Goal: Task Accomplishment & Management: Manage account settings

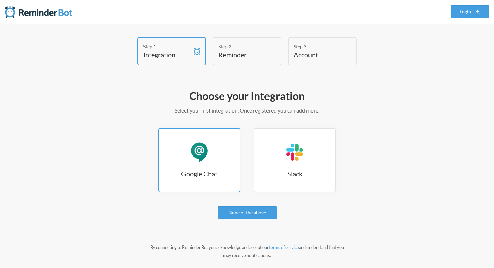
click at [191, 180] on link "Google Chat Google Chat" at bounding box center [199, 160] width 82 height 65
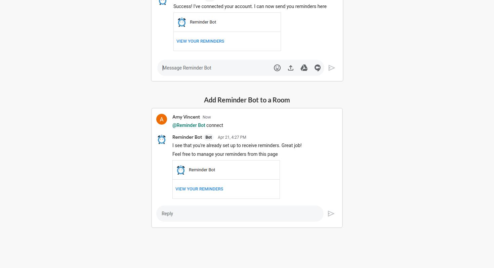
scroll to position [97, 0]
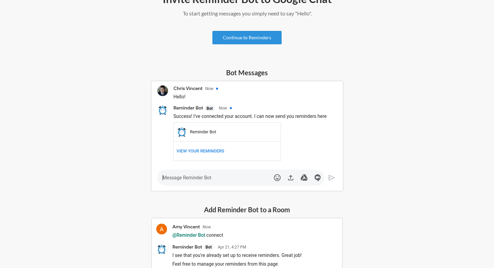
click at [266, 38] on link "Continue to Reminders" at bounding box center [247, 37] width 69 height 13
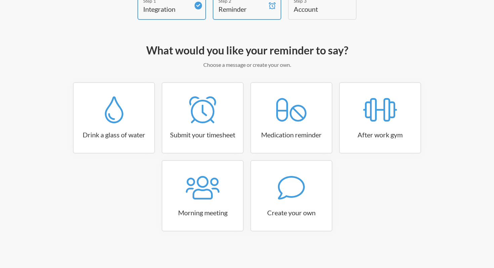
scroll to position [42, 0]
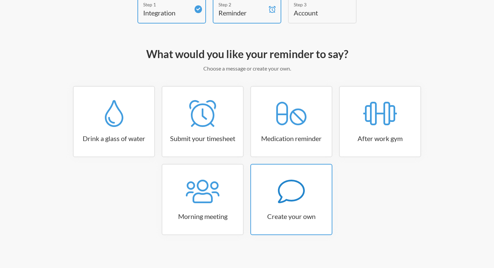
click at [299, 210] on link "Create your own" at bounding box center [292, 199] width 82 height 71
select select "10:30:00"
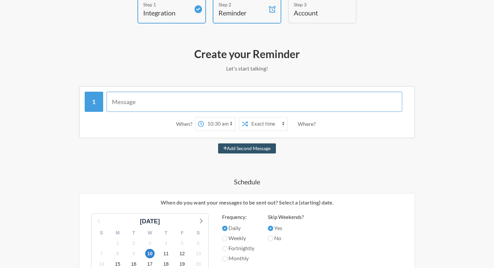
click at [223, 108] on input "text" at bounding box center [255, 102] width 296 height 20
type input "T"
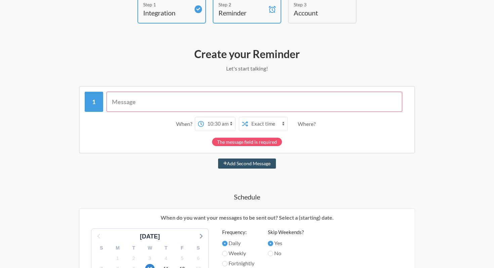
type input "P"
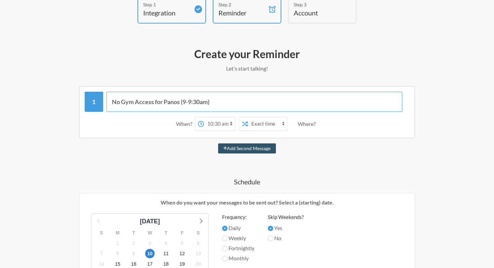
type input "No Gym Access for Panos (9-9:30am)"
click at [222, 127] on select "12:00 am 12:15 am 12:30 am 12:45 am 1:00 am 1:15 am 1:30 am 1:45 am 2:00 am 2:1…" at bounding box center [219, 123] width 31 height 13
select select "08:45:00"
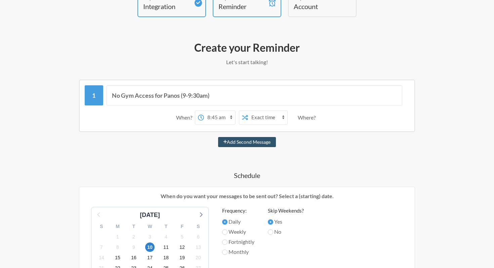
scroll to position [50, 0]
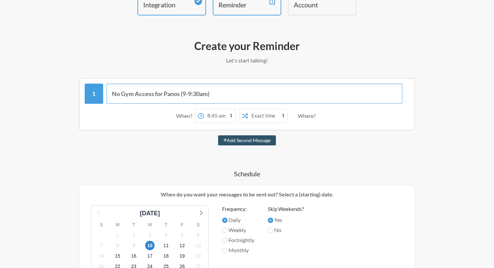
drag, startPoint x: 214, startPoint y: 96, endPoint x: 109, endPoint y: 96, distance: 104.3
click at [109, 96] on input "No Gym Access for Panos (9-9:30am)" at bounding box center [255, 94] width 296 height 20
click at [257, 141] on button "Add Second Message" at bounding box center [247, 141] width 58 height 10
select select "09:45:00"
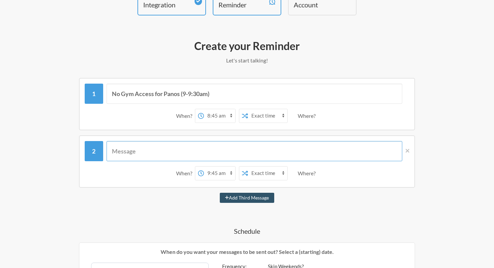
click at [122, 157] on input "text" at bounding box center [255, 151] width 296 height 20
paste input "No Gym Access for Panos (9-9:30am)"
click at [122, 153] on input "No Gym Access for Panos (9-9:30am)" at bounding box center [255, 151] width 296 height 20
click at [181, 149] on input "No Gym Access for Panos (9-9:30am)" at bounding box center [255, 151] width 296 height 20
drag, startPoint x: 217, startPoint y: 149, endPoint x: 184, endPoint y: 148, distance: 32.3
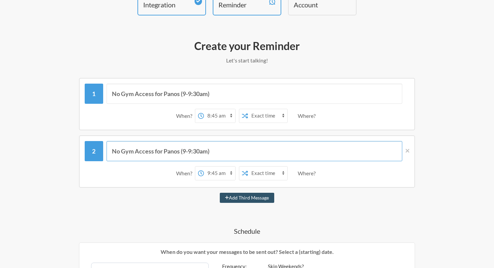
click at [184, 148] on input "No Gym Access for Panos (9-9:30am)" at bounding box center [255, 151] width 296 height 20
type input "No Gym Access for Panos (1:30-2pm)"
drag, startPoint x: 192, startPoint y: 173, endPoint x: 176, endPoint y: 173, distance: 15.8
click at [176, 173] on div "When?" at bounding box center [185, 173] width 19 height 14
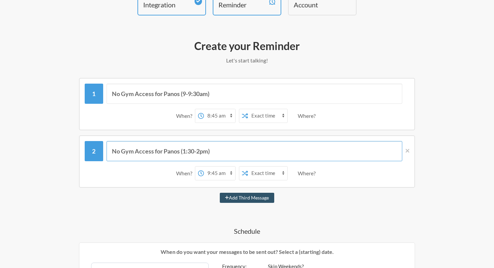
drag, startPoint x: 232, startPoint y: 149, endPoint x: 66, endPoint y: 149, distance: 166.5
click at [66, 149] on div "No Gym Access for Panos (1:30-2pm) When? 12:00 am 12:15 am 12:30 am 12:45 am 1:…" at bounding box center [247, 162] width 390 height 52
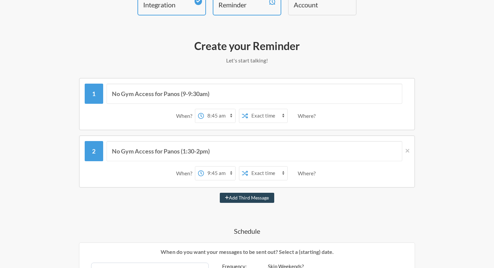
click at [254, 200] on button "Add Third Message" at bounding box center [247, 198] width 54 height 10
select select "10:45:00"
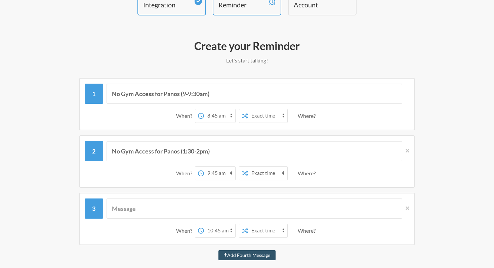
click at [119, 221] on div "When? 12:00 am 12:15 am 12:30 am 12:45 am 1:00 am 1:15 am 1:30 am 1:45 am 2:00 …" at bounding box center [247, 231] width 325 height 21
click at [119, 213] on input "text" at bounding box center [255, 209] width 296 height 20
paste input "No Gym Access for Panos (1:30-2pm)"
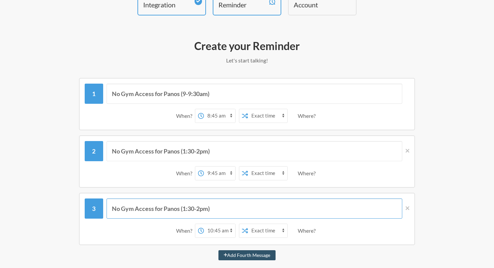
click at [169, 208] on input "No Gym Access for Panos (1:30-2pm)" at bounding box center [255, 209] width 296 height 20
click at [217, 207] on input "No Gym Access for Panos (1:30-2pm)" at bounding box center [255, 209] width 296 height 20
drag, startPoint x: 223, startPoint y: 210, endPoint x: 184, endPoint y: 210, distance: 39.3
click at [184, 210] on input "No Gym Access for Panos (1:30-2pm)" at bounding box center [255, 209] width 296 height 20
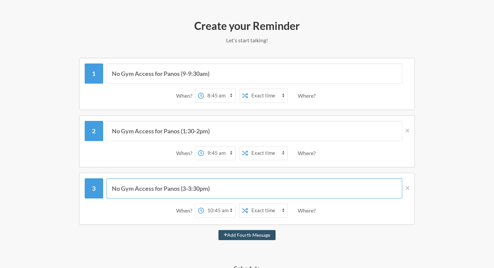
scroll to position [70, 0]
type input "No Gym Access for Panos (3-3:30pm)"
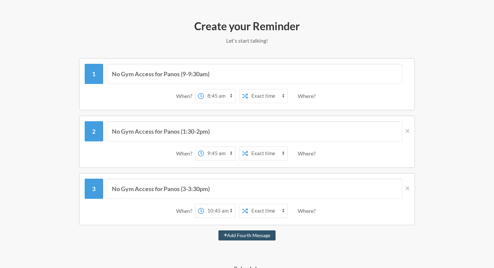
click at [221, 153] on select "12:00 am 12:15 am 12:30 am 12:45 am 1:00 am 1:15 am 1:30 am 1:45 am 2:00 am 2:1…" at bounding box center [219, 153] width 31 height 13
select select "13:15:00"
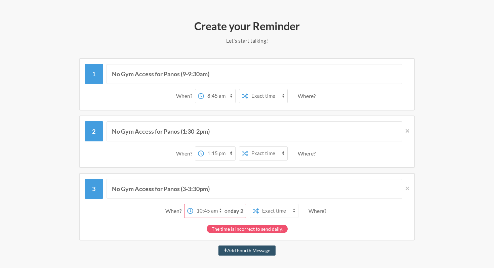
click at [203, 210] on select "12:00 am 12:15 am 12:30 am 12:45 am 1:00 am 1:15 am 1:30 am 1:45 am 2:00 am 2:1…" at bounding box center [208, 210] width 31 height 13
select select "14:45:00"
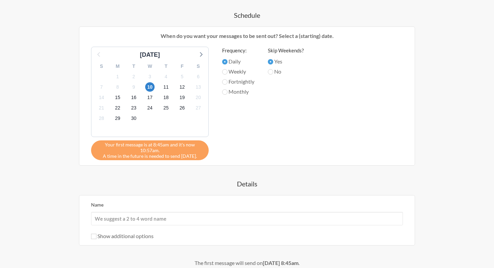
scroll to position [388, 0]
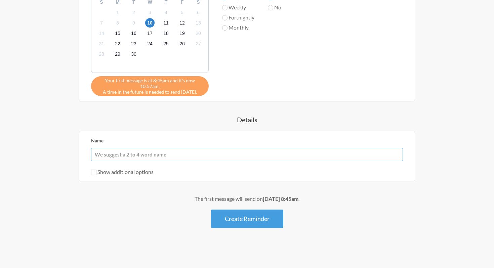
click at [177, 155] on input "Name" at bounding box center [247, 154] width 312 height 13
type input "Panos/Emb"
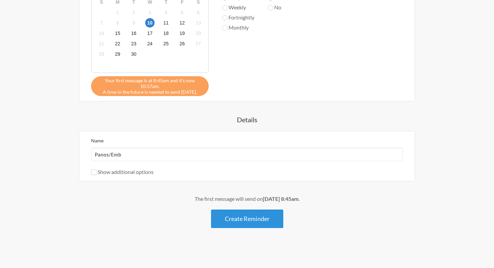
click at [271, 217] on button "Create Reminder" at bounding box center [247, 219] width 72 height 18
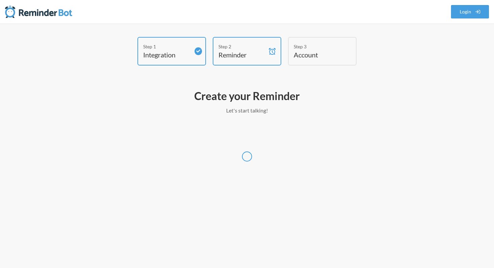
scroll to position [0, 0]
select select "America/New_York"
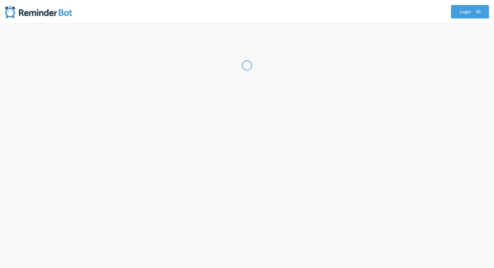
select select "US"
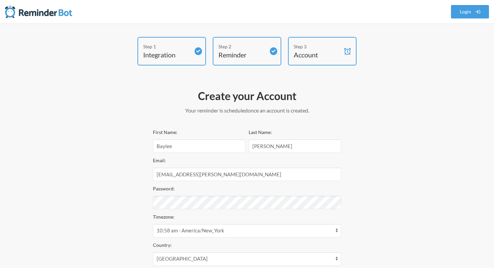
scroll to position [81, 0]
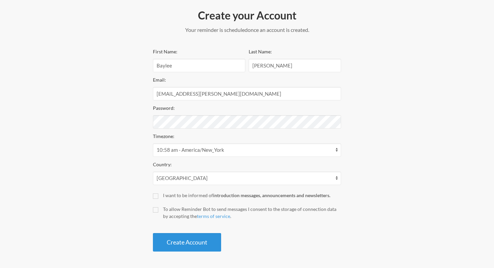
click at [194, 242] on button "Create Account" at bounding box center [187, 242] width 68 height 18
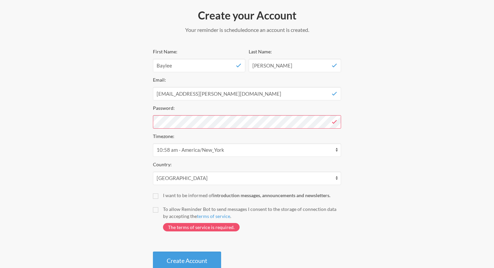
click at [153, 252] on button "Create Account" at bounding box center [187, 261] width 68 height 18
click at [155, 198] on input "I want to be informed of introduction messages, announcements and newsletters." at bounding box center [155, 196] width 5 height 5
checkbox input "false"
click at [154, 208] on input "To allow Reminder Bot to send messages I consent to the storage of connection d…" at bounding box center [155, 209] width 5 height 5
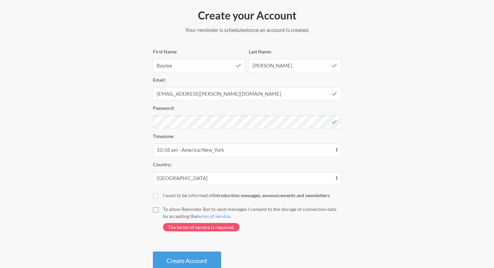
checkbox input "true"
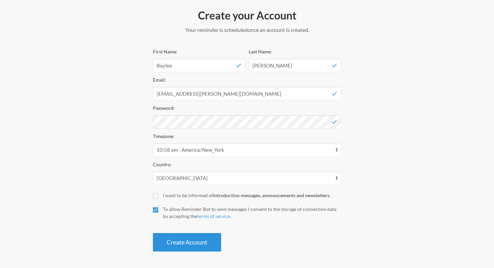
click at [184, 235] on button "Create Account" at bounding box center [187, 242] width 68 height 18
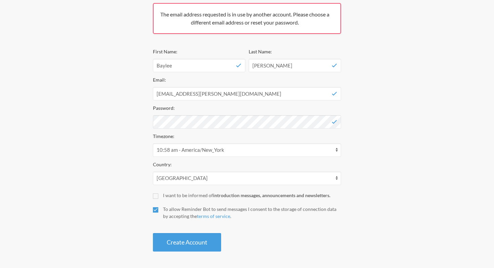
scroll to position [0, 0]
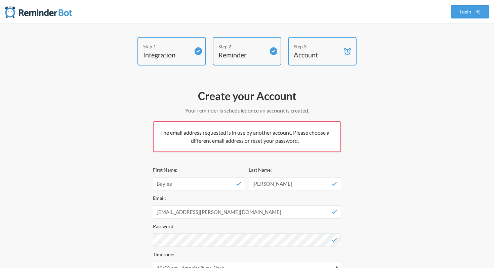
click at [312, 43] on div "Step 3 Account" at bounding box center [322, 51] width 69 height 29
click at [238, 47] on div "Step 2" at bounding box center [242, 46] width 47 height 7
click at [469, 13] on link "Login" at bounding box center [470, 11] width 38 height 13
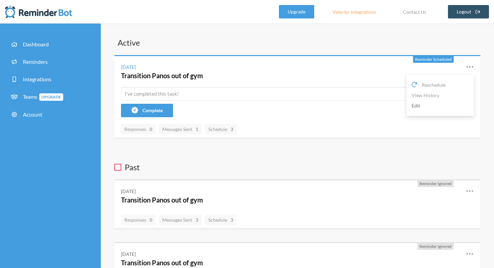
click at [415, 105] on link "Edit" at bounding box center [440, 106] width 57 height 10
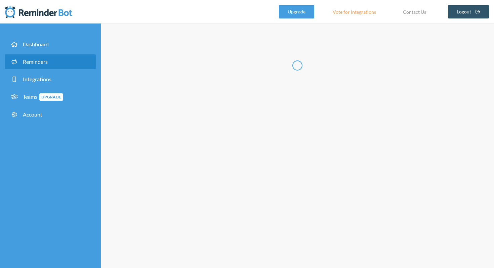
type input "Transition Panos out of gym"
select select "09:45:00"
select select "11:15:00"
select select "13:15:00"
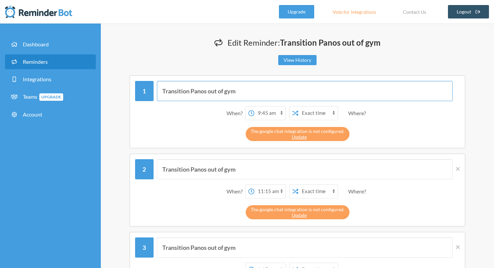
drag, startPoint x: 249, startPoint y: 90, endPoint x: 161, endPoint y: 89, distance: 87.8
click at [161, 89] on input "Transition Panos out of gym" at bounding box center [305, 91] width 296 height 20
paste input "No Gym Access for Panos (1:30-2pm)"
drag, startPoint x: 269, startPoint y: 90, endPoint x: 234, endPoint y: 90, distance: 35.7
click at [234, 90] on input "No Gym Access for Panos (1:30-2pm)" at bounding box center [305, 91] width 296 height 20
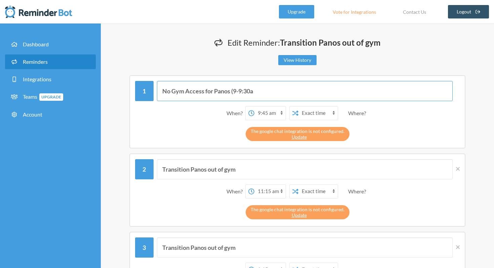
type input "No Gym Access for Panos (9-9:30am)"
click at [269, 114] on select "12:00 am 12:15 am 12:30 am 12:45 am 1:00 am 1:15 am 1:30 am 1:45 am 2:00 am 2:1…" at bounding box center [270, 113] width 31 height 13
select select "08:45:00"
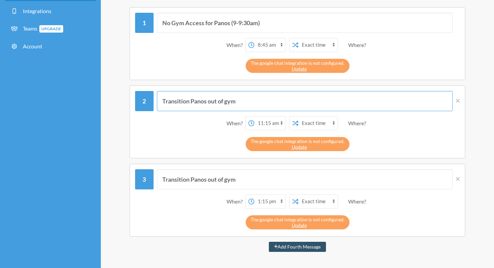
drag, startPoint x: 249, startPoint y: 100, endPoint x: 144, endPoint y: 99, distance: 105.3
click at [144, 99] on div "Transition Panos out of gym" at bounding box center [297, 101] width 325 height 20
paste input "No Gym Access for Panos (1:30-2pm)"
click at [260, 105] on input "No Gym Access for Panos (1:30-2pm)" at bounding box center [305, 101] width 296 height 20
click at [275, 102] on input "No Gym Access for Panos (1:30-2pm)" at bounding box center [305, 101] width 296 height 20
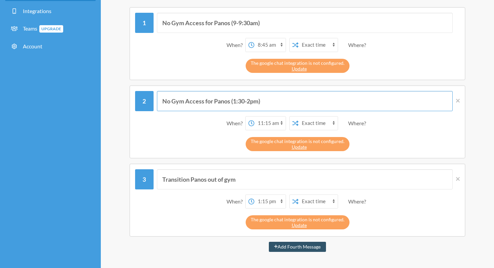
type input "No Gym Access for Panos (1:30-2pm)"
click at [263, 125] on select "12:00 am 12:15 am 12:30 am 12:45 am 1:00 am 1:15 am 1:30 am 1:45 am 2:00 am 2:1…" at bounding box center [270, 123] width 31 height 13
select select "13:15:00"
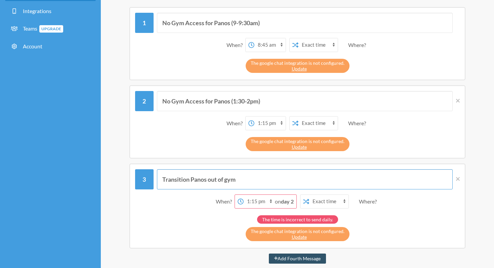
click at [207, 180] on input "Transition Panos out of gym" at bounding box center [305, 179] width 296 height 20
paste input "No Gym Access for Panos (1:30-2pm)"
drag, startPoint x: 268, startPoint y: 178, endPoint x: 233, endPoint y: 178, distance: 34.3
click at [233, 178] on input "No Gym Access for Panos (1:30-2pm)" at bounding box center [305, 179] width 296 height 20
type input "No Gym Access for Panos (3-3:30pm)"
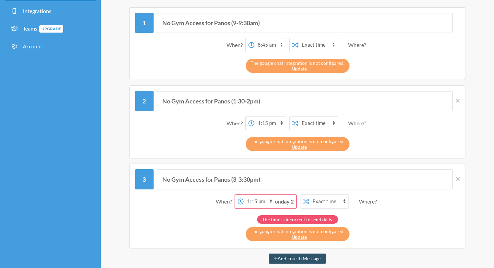
click at [249, 202] on select "12:00 am 12:15 am 12:30 am 12:45 am 1:00 am 1:15 am 1:30 am 1:45 am 2:00 am 2:1…" at bounding box center [259, 201] width 31 height 13
select select "14:45:00"
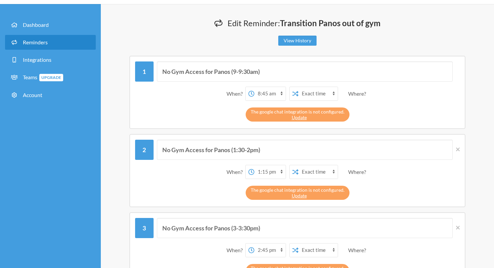
scroll to position [0, 0]
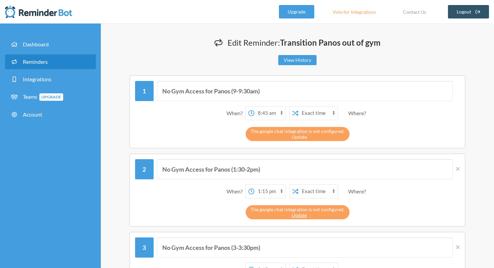
click at [296, 135] on link "Update" at bounding box center [299, 137] width 15 height 6
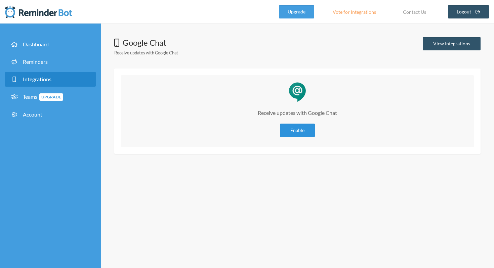
click at [299, 131] on link "Enable" at bounding box center [297, 130] width 35 height 13
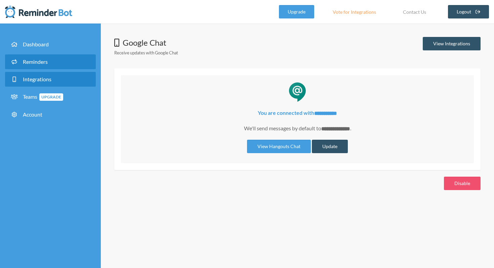
click at [39, 63] on span "Reminders" at bounding box center [35, 62] width 25 height 6
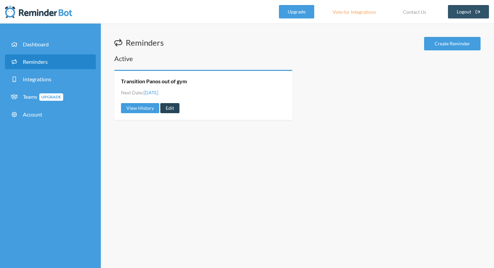
click at [178, 111] on link "Edit" at bounding box center [169, 108] width 19 height 10
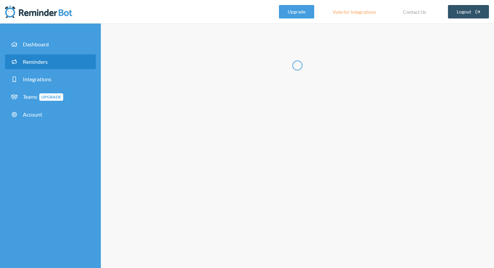
type input "Transition Panos out of gym"
select select "09:45:00"
select select "11:15:00"
select select "13:15:00"
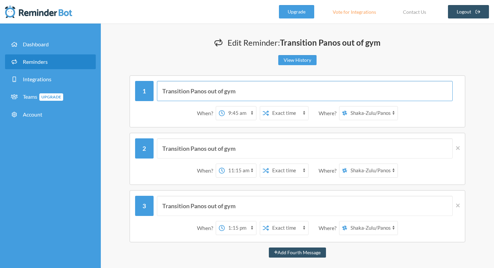
drag, startPoint x: 253, startPoint y: 87, endPoint x: 254, endPoint y: 99, distance: 11.5
click at [254, 99] on input "Transition Panos out of gym" at bounding box center [305, 91] width 296 height 20
type input "No Gym Access for Panos (9-9:30am)"
click at [226, 114] on select "12:00 am 12:15 am 12:30 am 12:45 am 1:00 am 1:15 am 1:30 am 1:45 am 2:00 am 2:1…" at bounding box center [240, 113] width 31 height 13
click at [228, 113] on select "12:00 am 12:15 am 12:30 am 12:45 am 1:00 am 1:15 am 1:30 am 1:45 am 2:00 am 2:1…" at bounding box center [240, 113] width 31 height 13
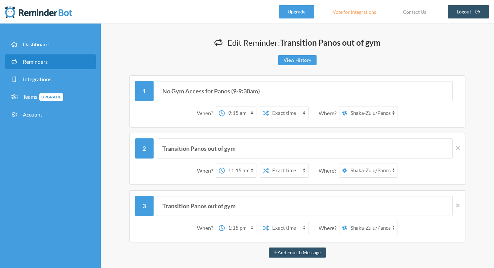
select select "08:45:00"
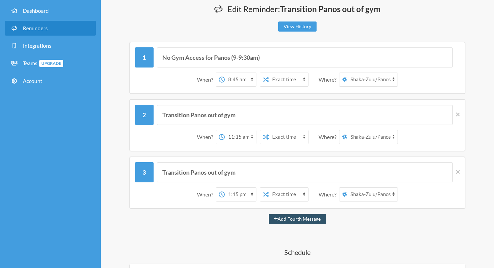
scroll to position [36, 0]
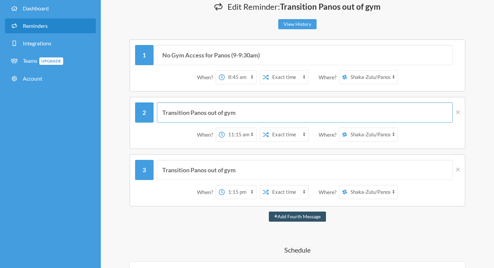
drag, startPoint x: 252, startPoint y: 112, endPoint x: 154, endPoint y: 112, distance: 97.9
click at [154, 112] on div "Transition Panos out of gym" at bounding box center [297, 113] width 325 height 20
paste input "No Gym Access for Panos (1:30-2pm)"
drag, startPoint x: 269, startPoint y: 115, endPoint x: 235, endPoint y: 115, distance: 34.3
click at [235, 115] on input "No Gym Access for Panos (1:30-2pm)" at bounding box center [305, 113] width 296 height 20
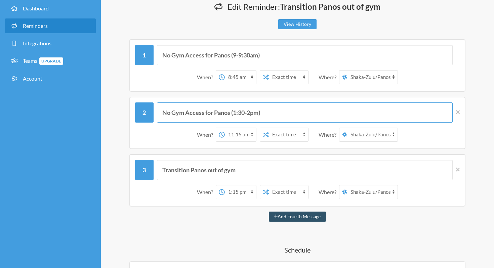
type input "No Gym Access for Panos (1:30-2pm)"
click at [234, 133] on select "12:00 am 12:15 am 12:30 am 12:45 am 1:00 am 1:15 am 1:30 am 1:45 am 2:00 am 2:1…" at bounding box center [240, 134] width 31 height 13
select select "13:15:00"
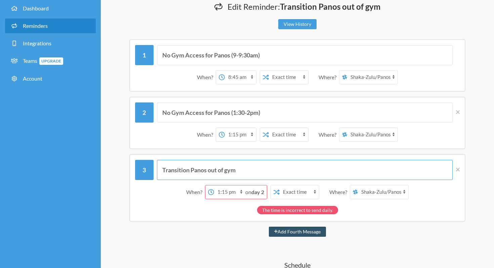
click at [200, 168] on input "Transition Panos out of gym" at bounding box center [305, 170] width 296 height 20
drag, startPoint x: 254, startPoint y: 172, endPoint x: 159, endPoint y: 172, distance: 94.5
click at [159, 172] on input "Transition Panos out of gym" at bounding box center [305, 170] width 296 height 20
paste input "No Gym Access for Panos (1:30-2pm)"
drag, startPoint x: 268, startPoint y: 169, endPoint x: 233, endPoint y: 169, distance: 35.0
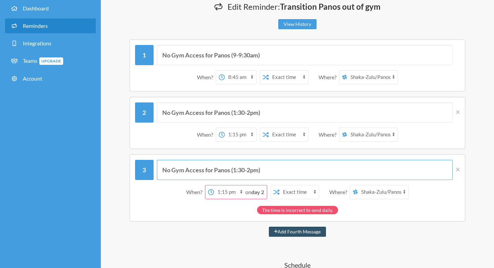
click at [233, 169] on input "No Gym Access for Panos (1:30-2pm)" at bounding box center [305, 170] width 296 height 20
type input "No Gym Access for Panos (3-3:30pm)"
click at [217, 194] on select "12:00 am 12:15 am 12:30 am 12:45 am 1:00 am 1:15 am 1:30 am 1:45 am 2:00 am 2:1…" at bounding box center [229, 192] width 31 height 13
select select "14:45:00"
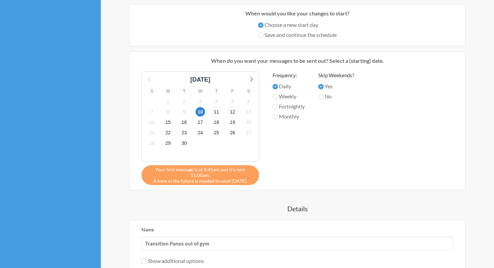
scroll to position [408, 0]
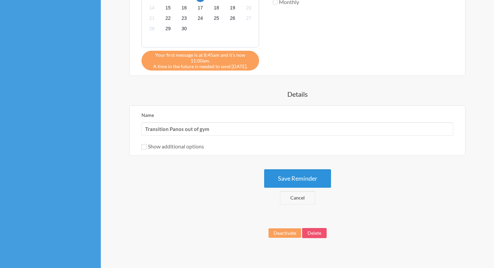
click at [286, 183] on button "Save Reminder" at bounding box center [297, 178] width 67 height 18
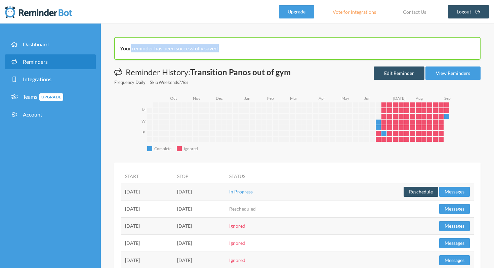
drag, startPoint x: 131, startPoint y: 50, endPoint x: 235, endPoint y: 50, distance: 104.6
click at [235, 50] on div "Your reminder has been successfully saved." at bounding box center [297, 48] width 367 height 23
